Goal: Find specific page/section: Find specific page/section

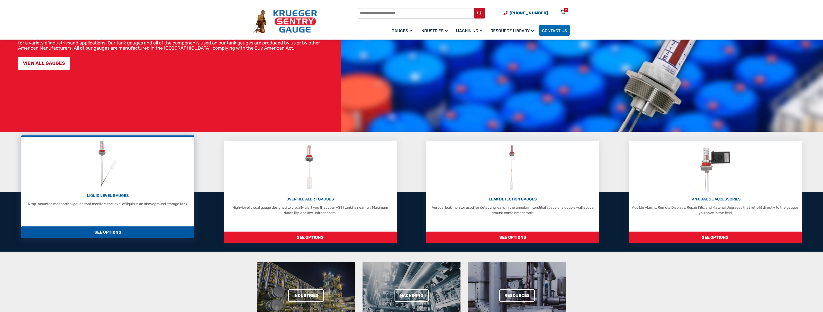
scroll to position [77, 0]
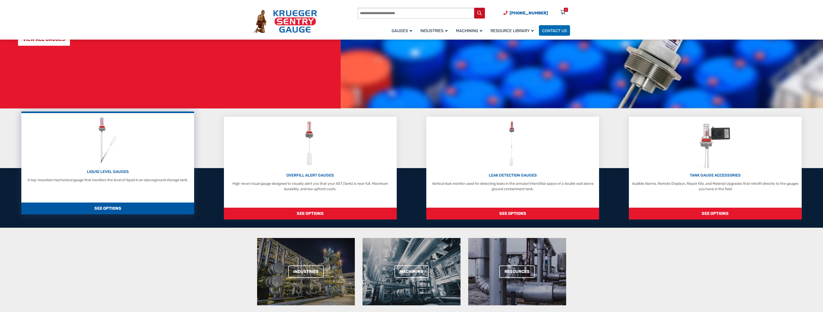
click at [102, 171] on p "LIQUID LEVEL GAUGES" at bounding box center [108, 172] width 168 height 6
